Goal: Go to known website: Access a specific website the user already knows

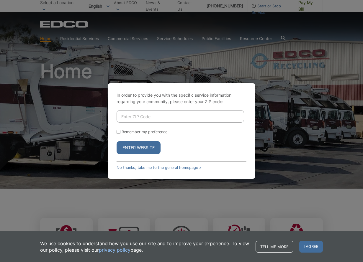
click at [151, 119] on input "Enter ZIP Code" at bounding box center [179, 116] width 127 height 12
type input "92028"
click at [119, 131] on input "Remember my preference" at bounding box center [118, 132] width 4 height 4
checkbox input "true"
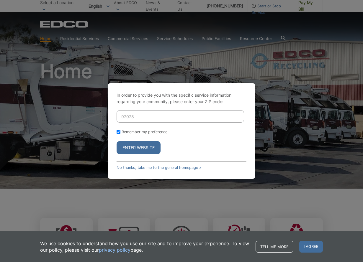
click at [143, 151] on button "Enter Website" at bounding box center [138, 147] width 44 height 13
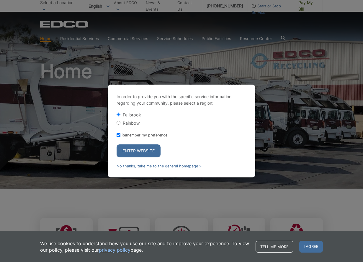
click at [128, 150] on button "Enter Website" at bounding box center [138, 150] width 44 height 13
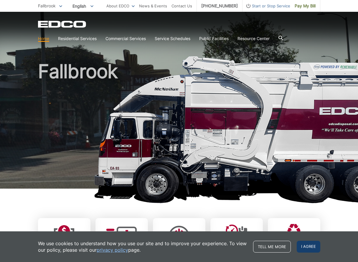
click at [304, 246] on span "I agree" at bounding box center [309, 247] width 24 height 12
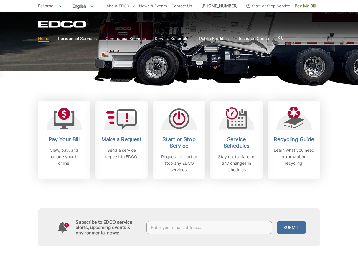
scroll to position [118, 0]
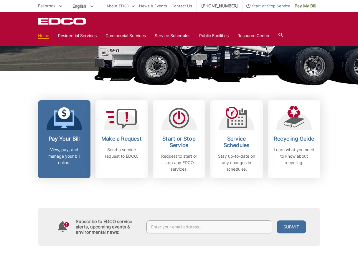
click at [68, 125] on icon at bounding box center [64, 119] width 21 height 18
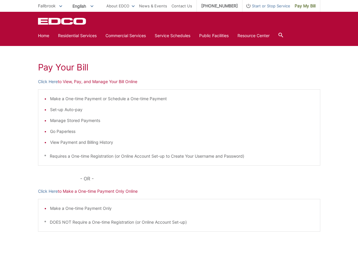
scroll to position [50, 0]
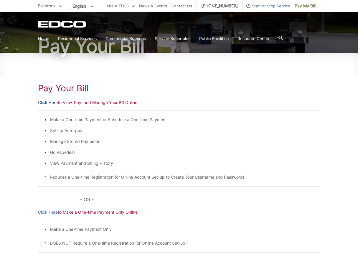
click at [50, 103] on link "Click Here" at bounding box center [48, 102] width 20 height 6
